Goal: Find specific page/section: Find specific page/section

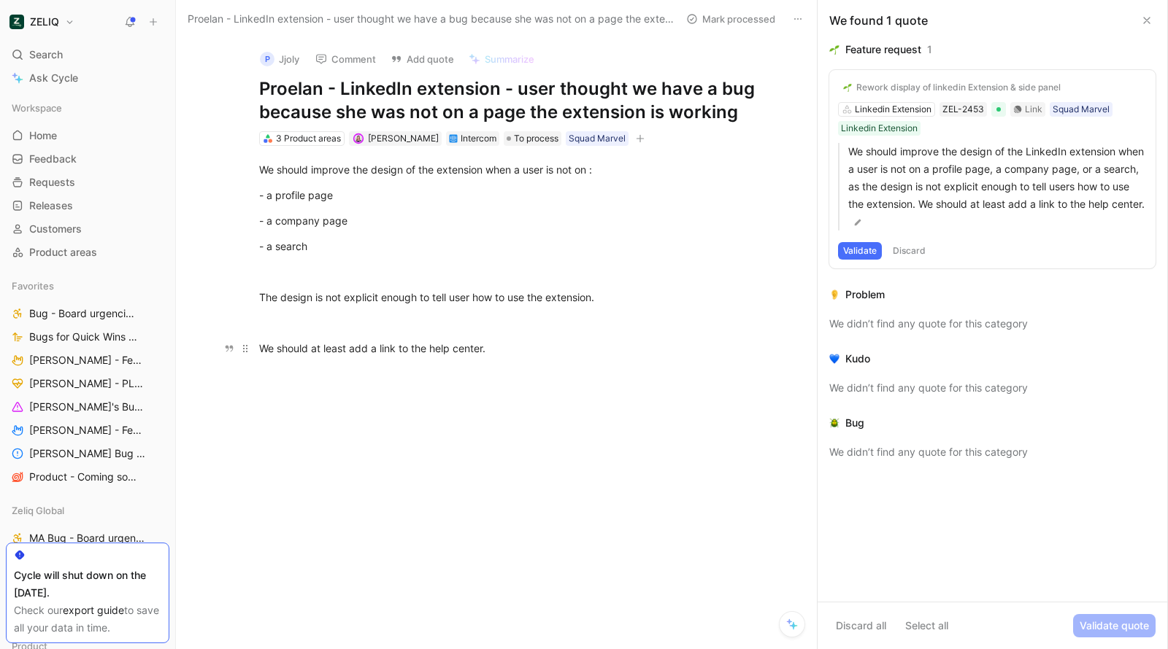
click at [560, 352] on div "We should at least add a link to the help center." at bounding box center [511, 348] width 505 height 15
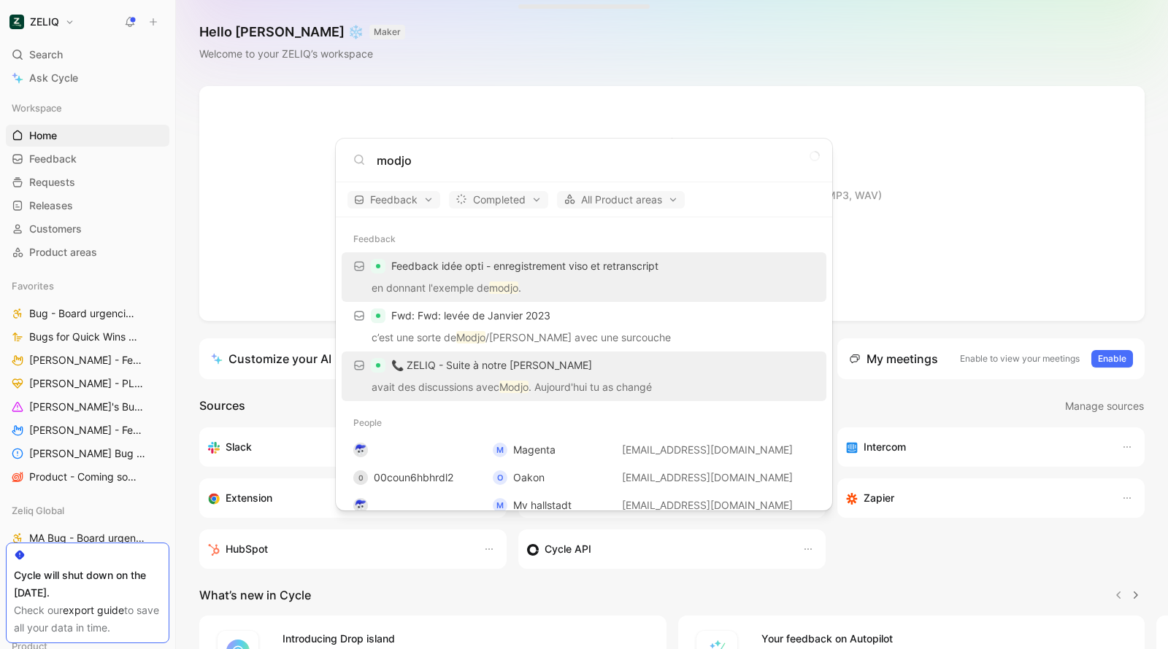
type input "modjo"
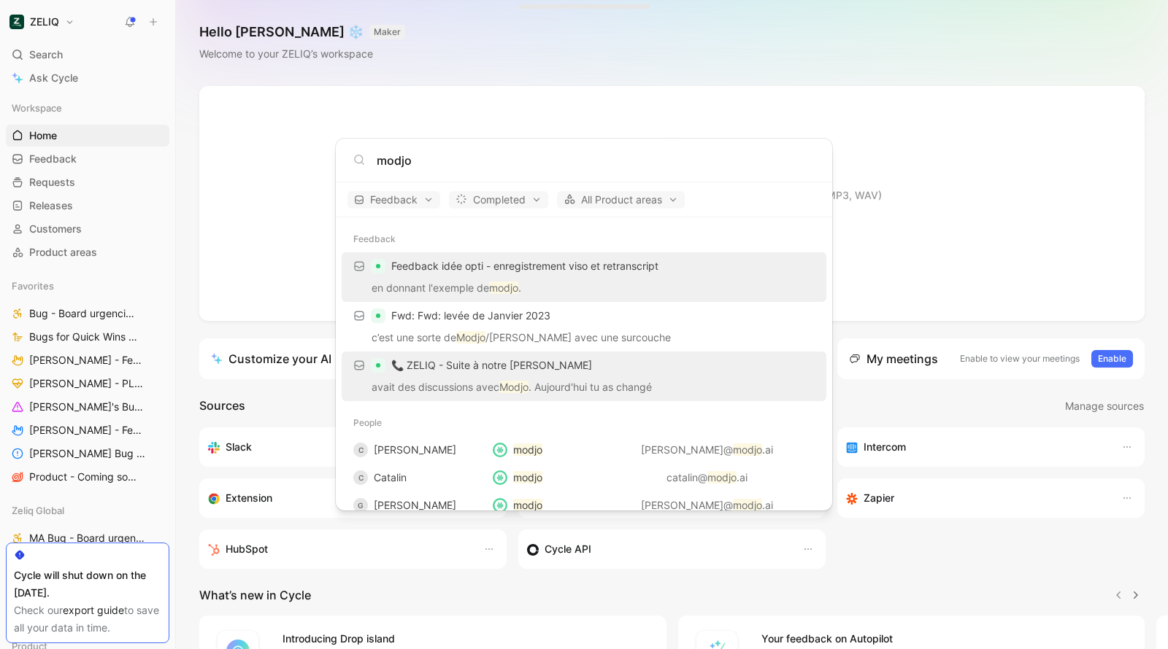
scroll to position [139, 0]
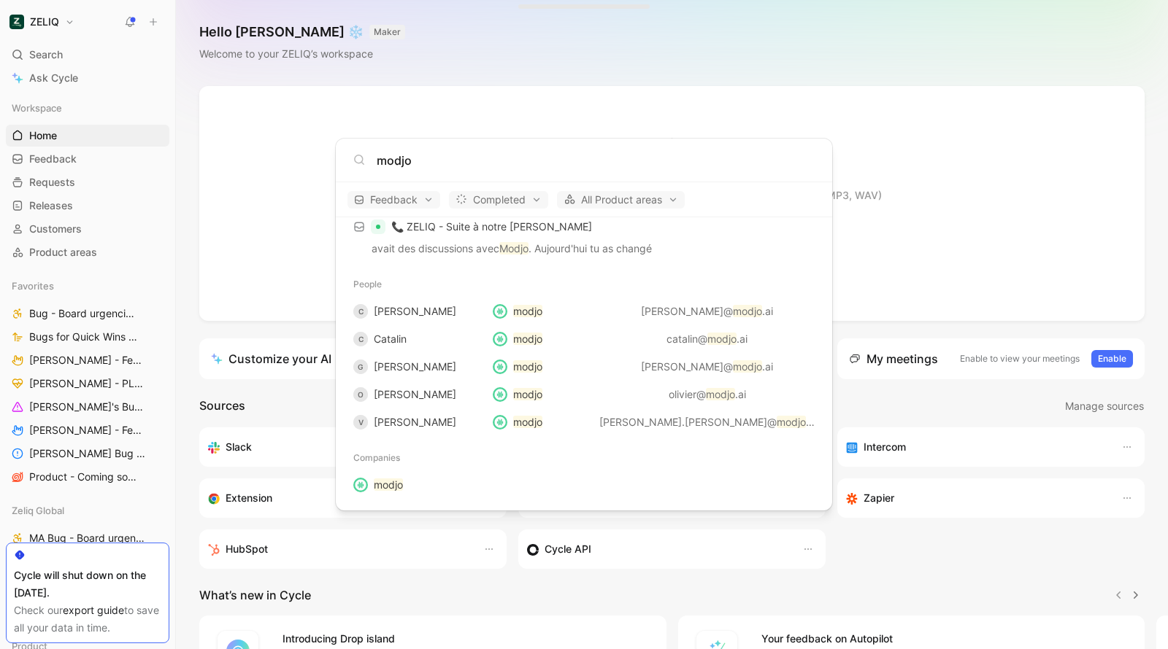
drag, startPoint x: 460, startPoint y: 271, endPoint x: 711, endPoint y: 4, distance: 367.1
click at [0, 0] on body "ZELIQ Search ⌘ K Ask Cycle Workspace Home G then H Feedback G then F Requests G…" at bounding box center [584, 324] width 1168 height 649
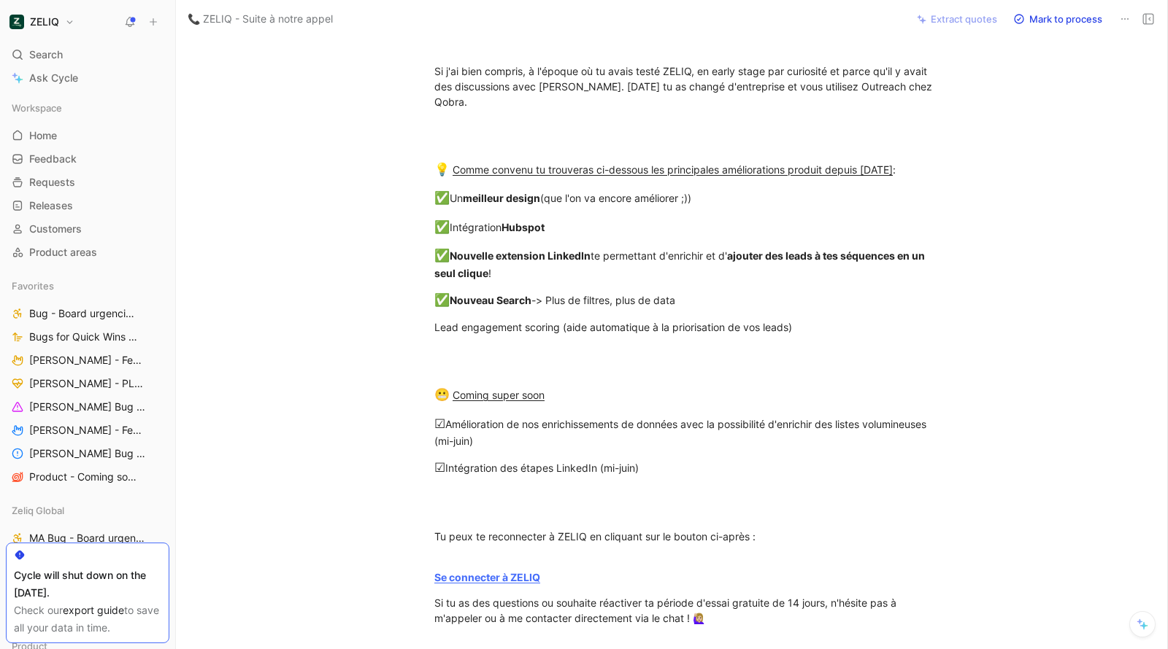
scroll to position [150, 0]
